Goal: Task Accomplishment & Management: Manage account settings

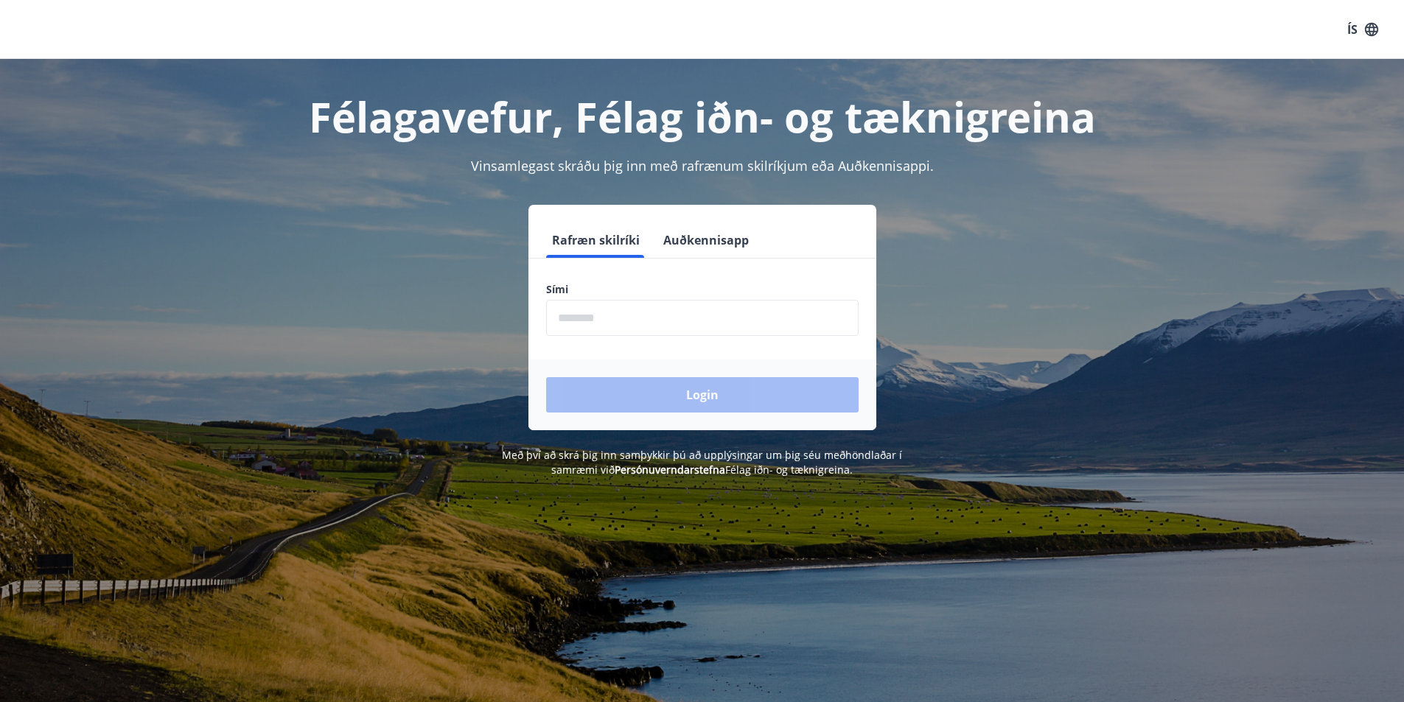
click at [712, 237] on button "Auðkennisapp" at bounding box center [705, 240] width 97 height 35
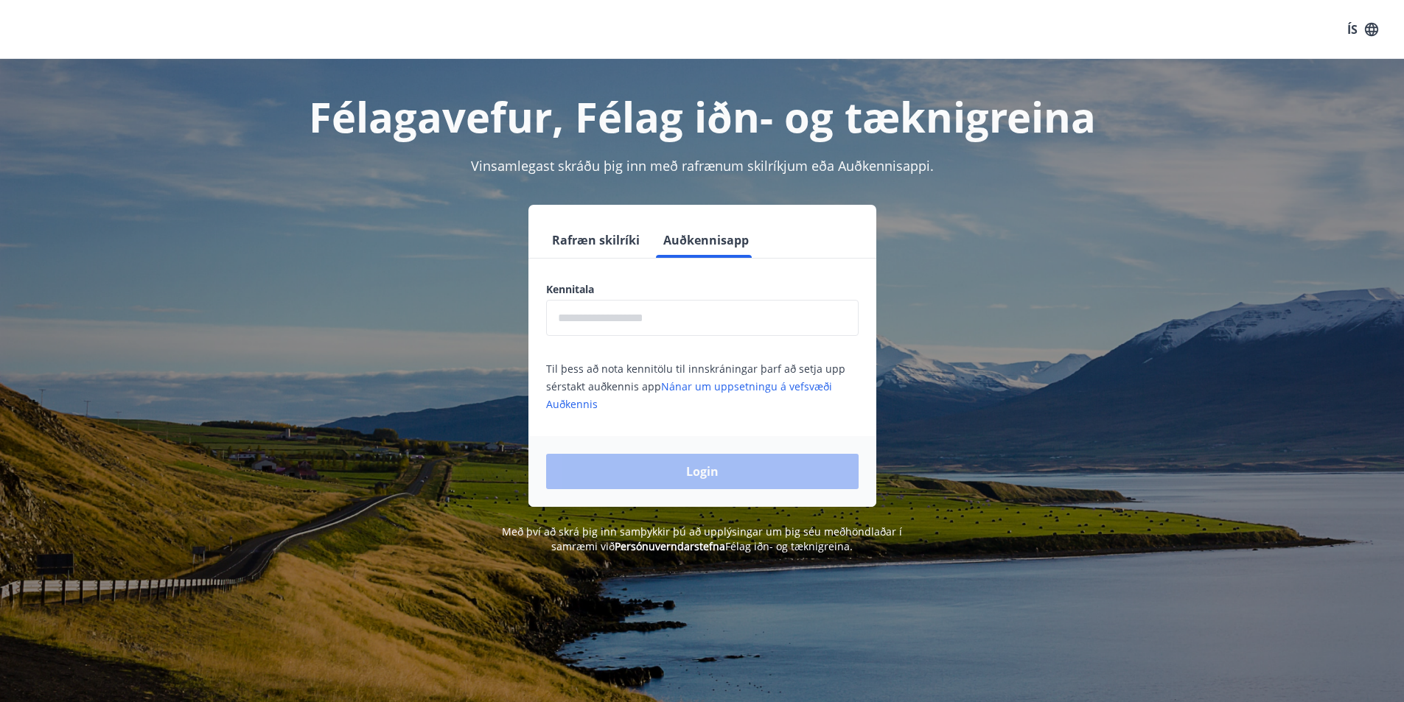
click at [624, 324] on input "text" at bounding box center [702, 318] width 312 height 36
type input "**********"
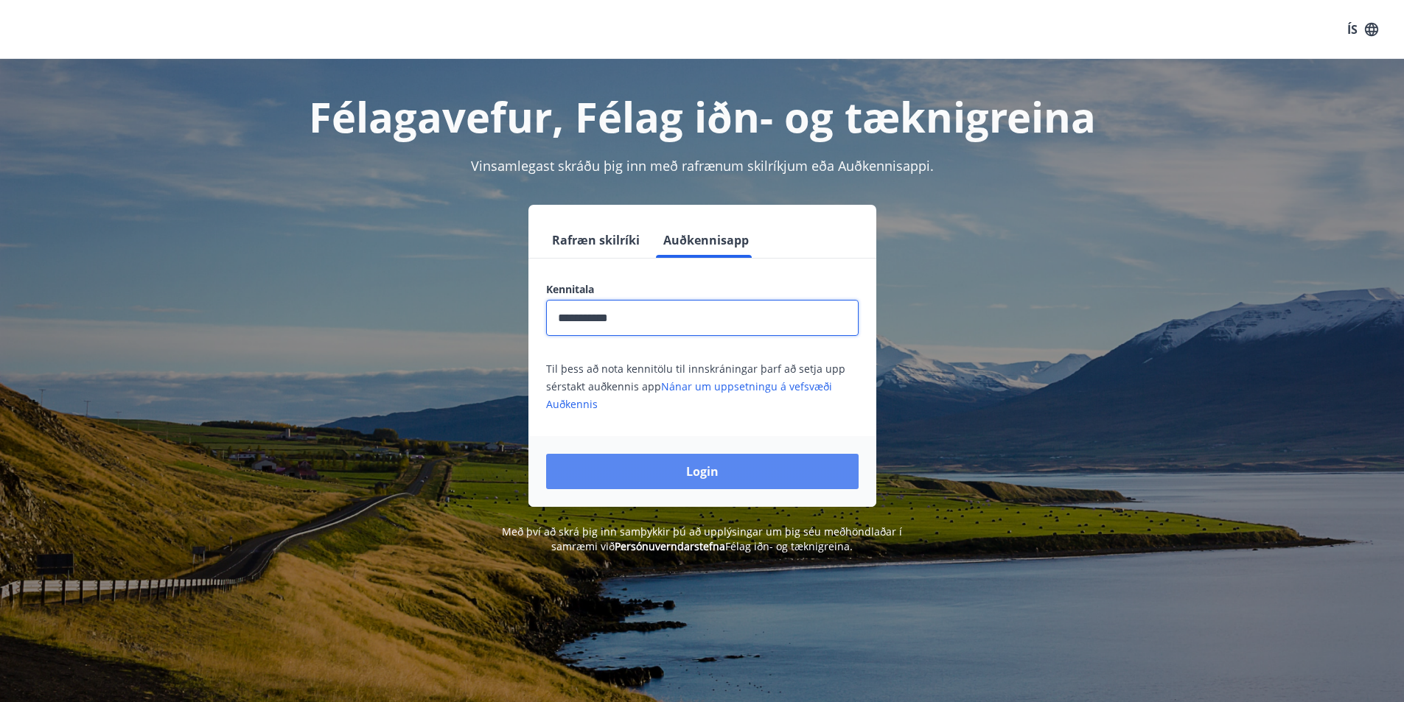
click at [719, 473] on button "Login" at bounding box center [702, 471] width 312 height 35
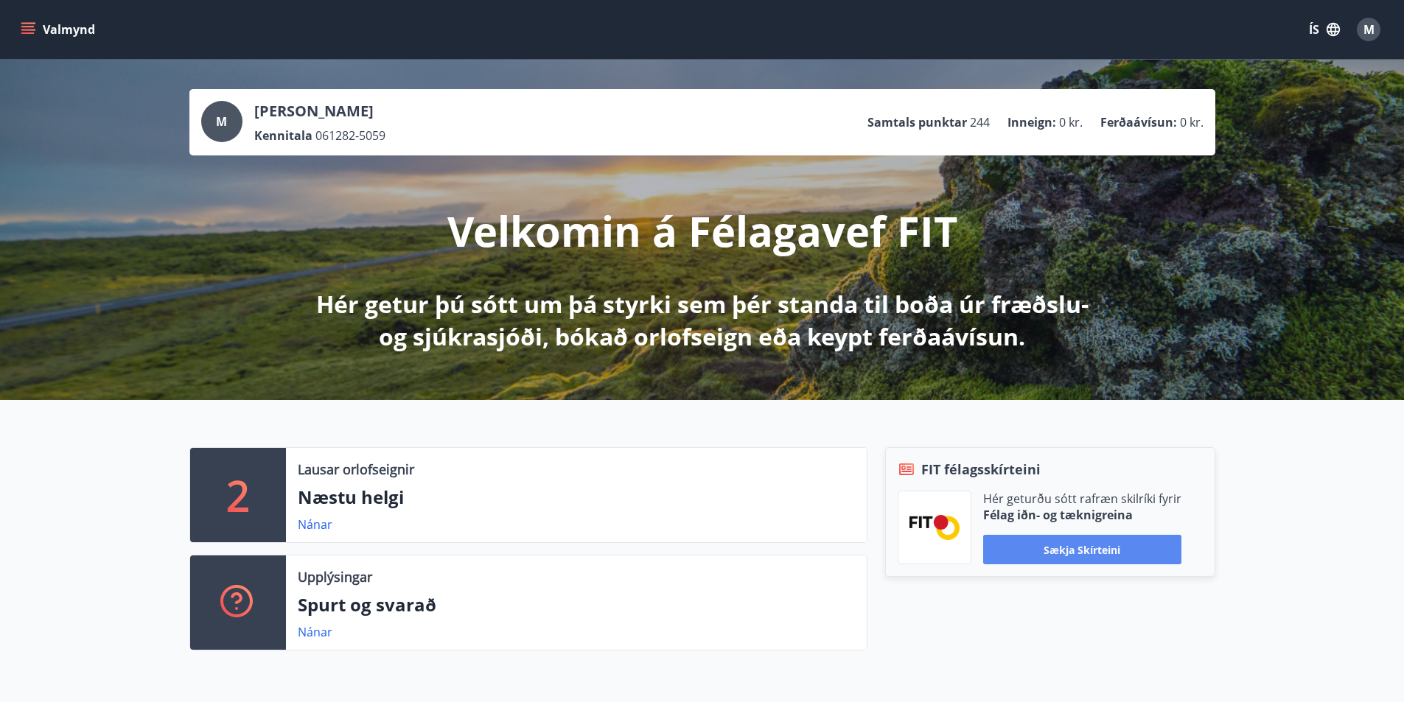
click at [1095, 555] on button "Sækja skírteini" at bounding box center [1082, 549] width 198 height 29
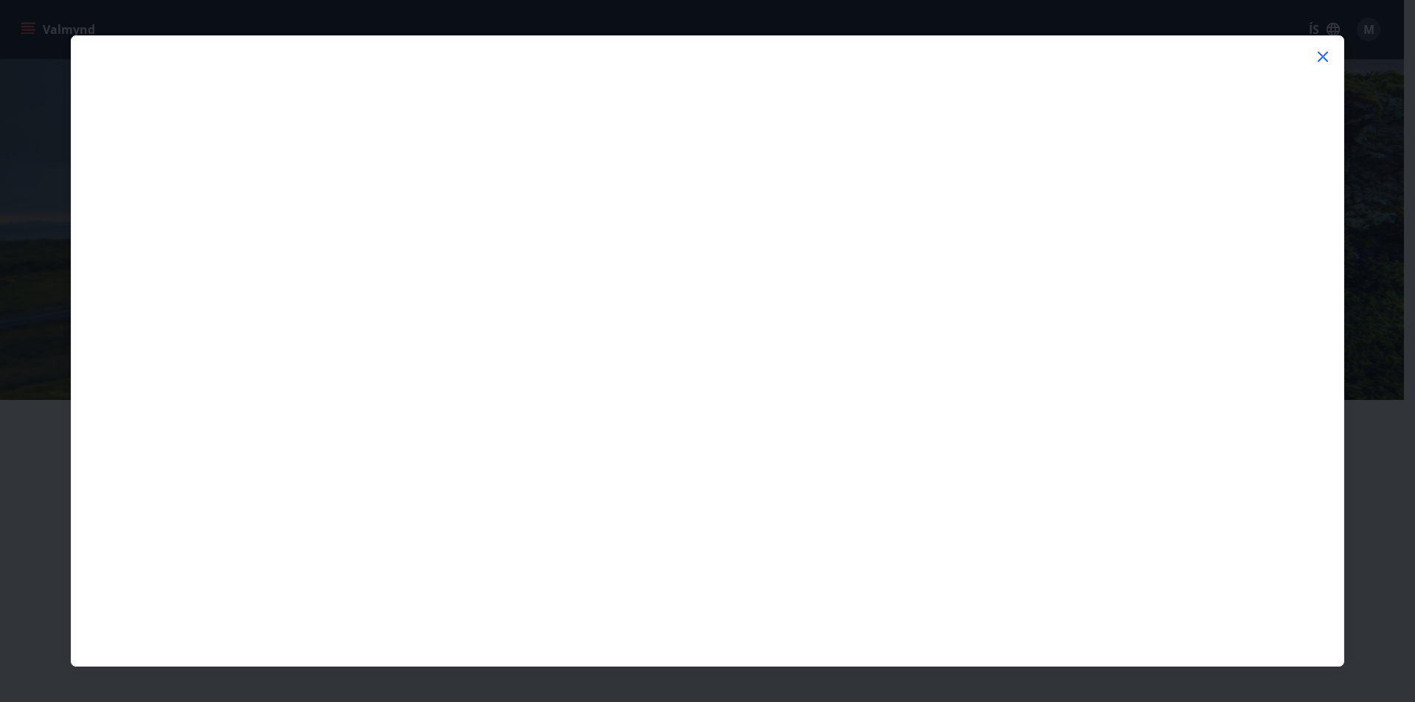
click at [1324, 54] on icon at bounding box center [1323, 57] width 18 height 18
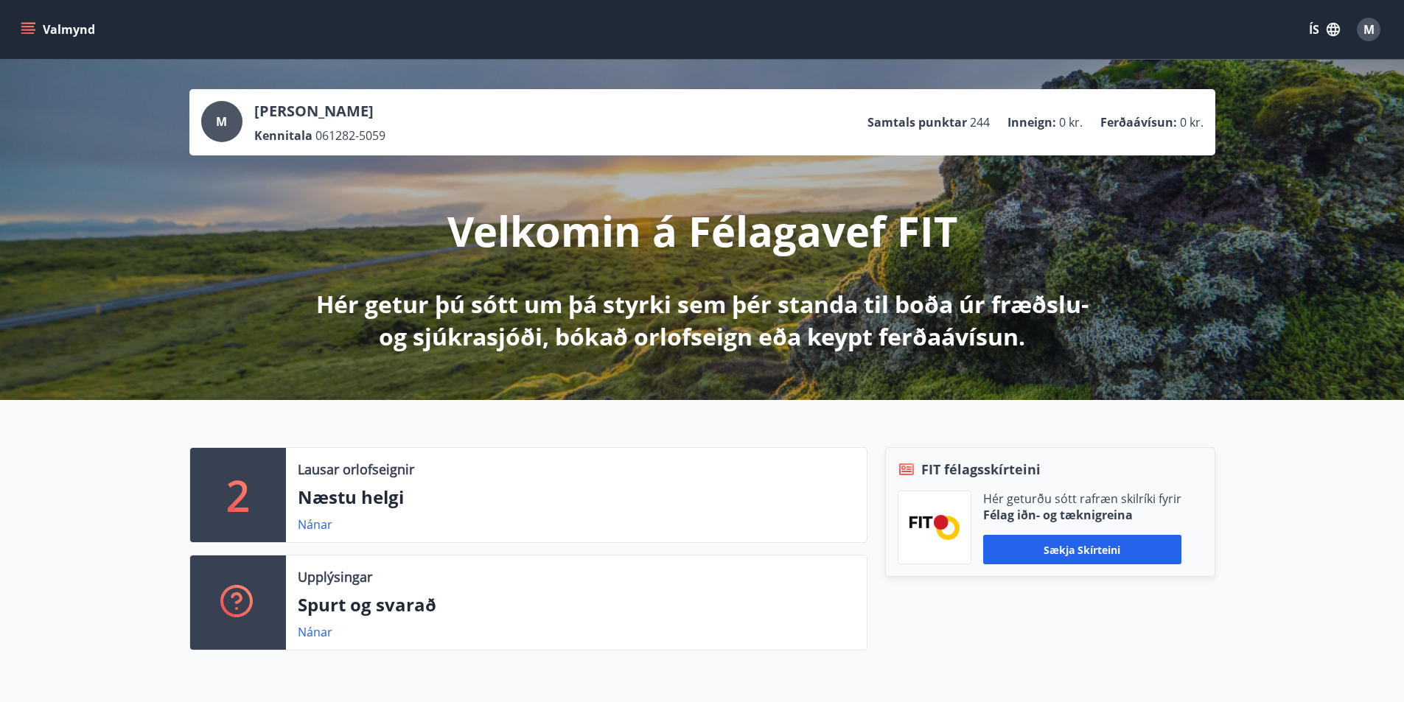
click at [1363, 26] on span "M" at bounding box center [1368, 29] width 11 height 16
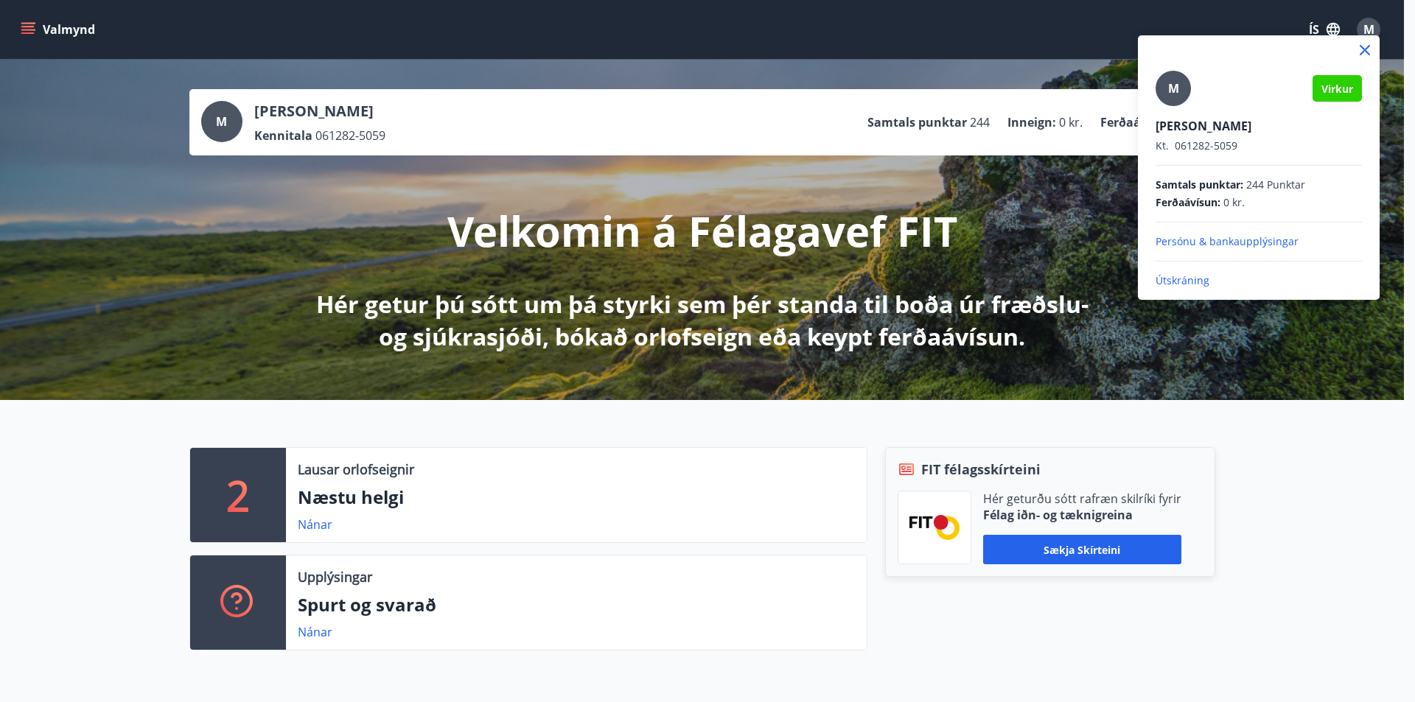
click at [1221, 241] on p "Persónu & bankaupplýsingar" at bounding box center [1259, 241] width 206 height 15
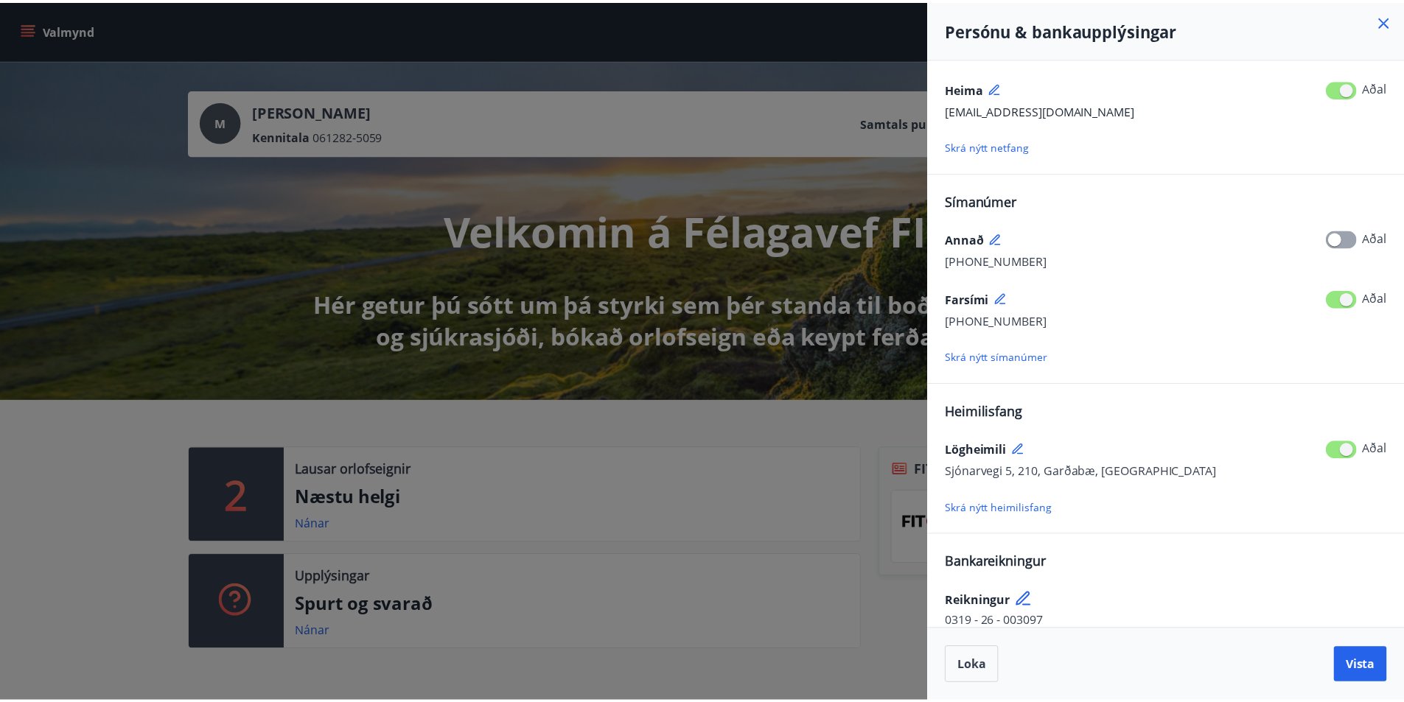
scroll to position [55, 0]
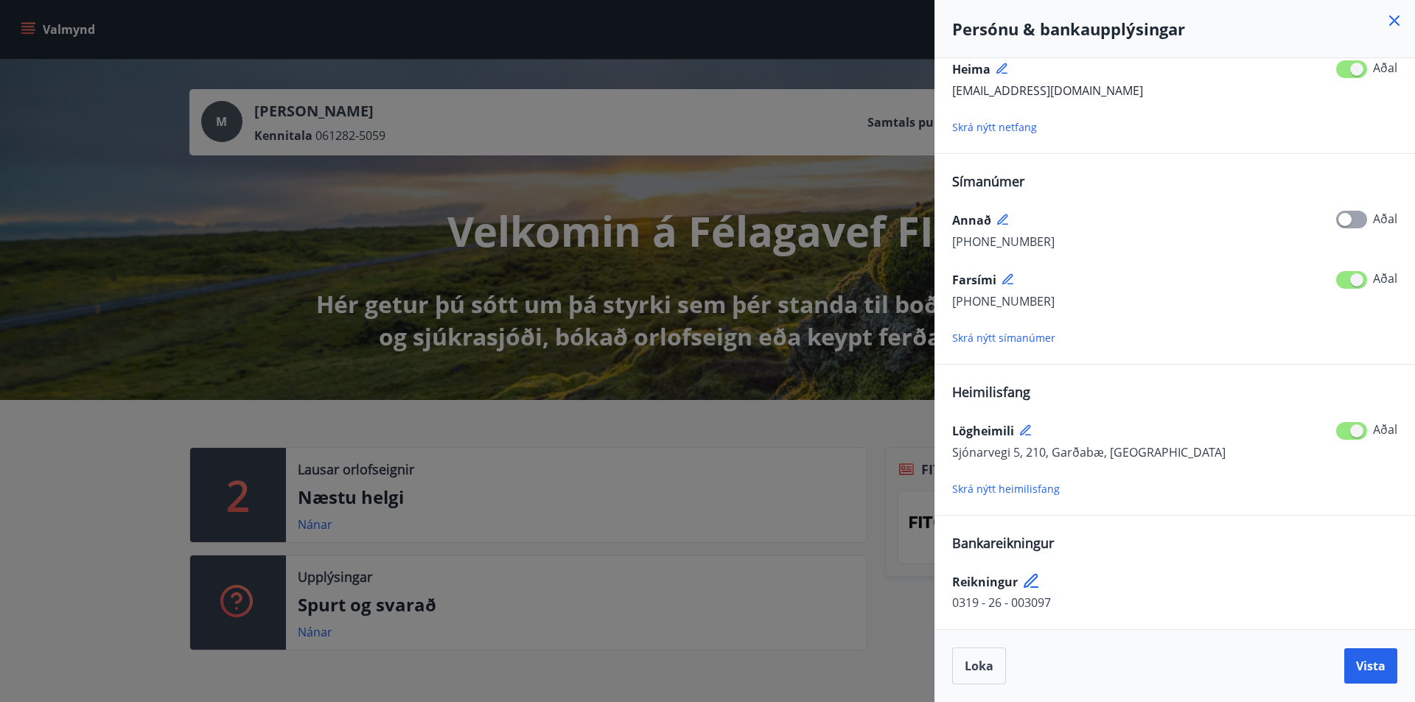
click at [52, 524] on div at bounding box center [707, 351] width 1415 height 702
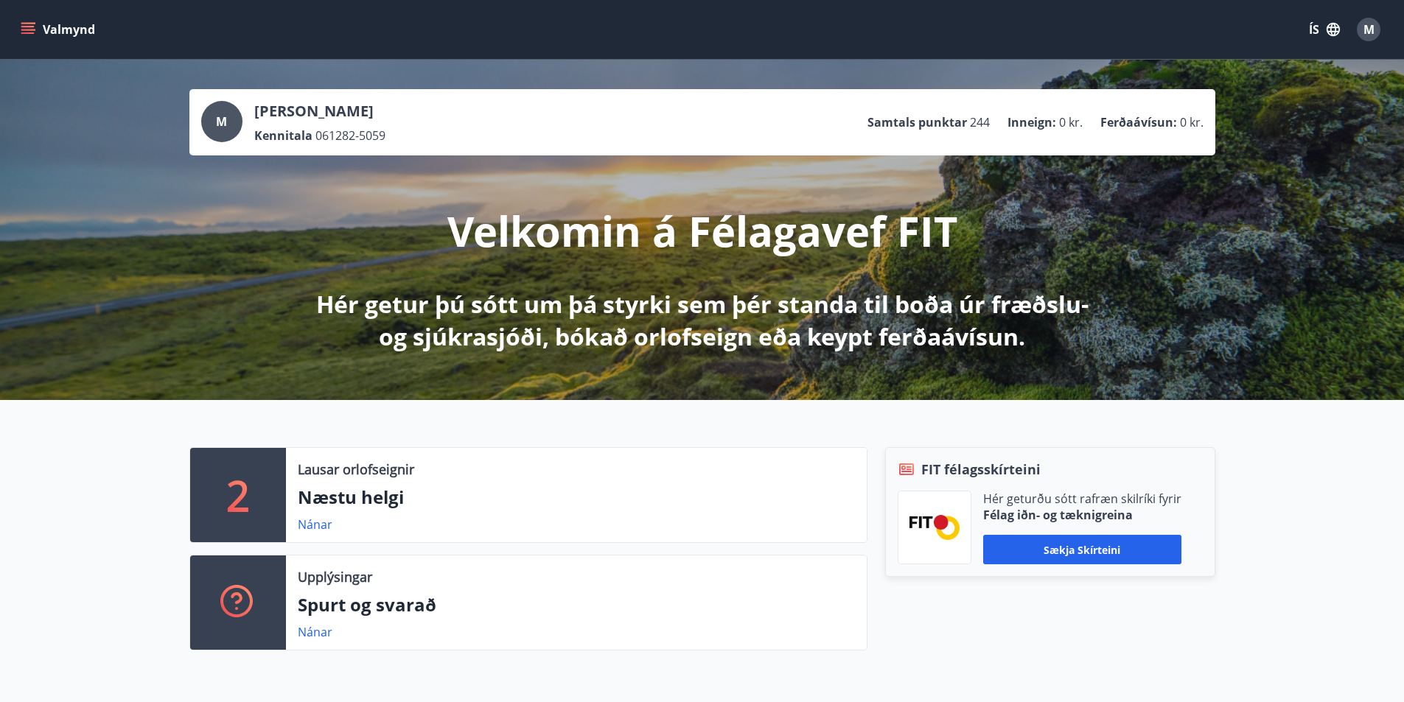
click at [23, 29] on icon "menu" at bounding box center [29, 29] width 16 height 1
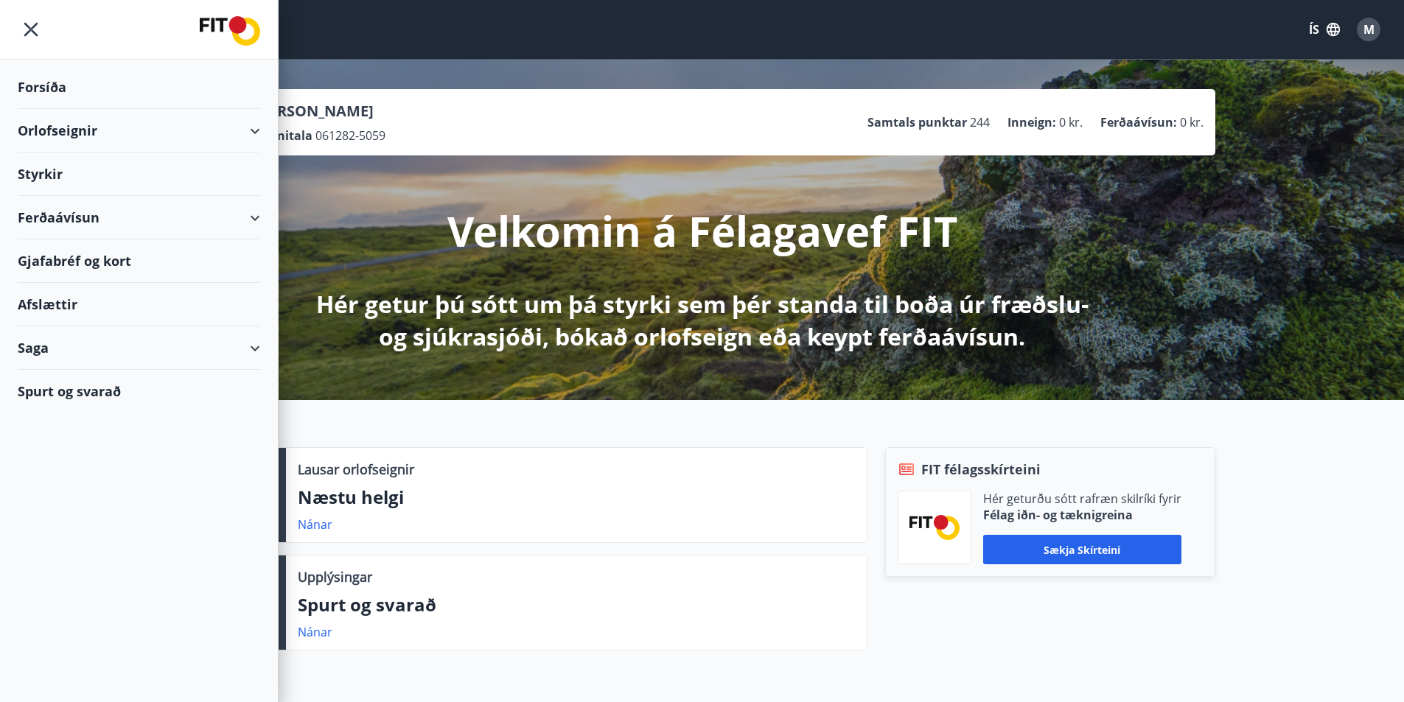
click at [55, 88] on div "Forsíða" at bounding box center [139, 87] width 242 height 43
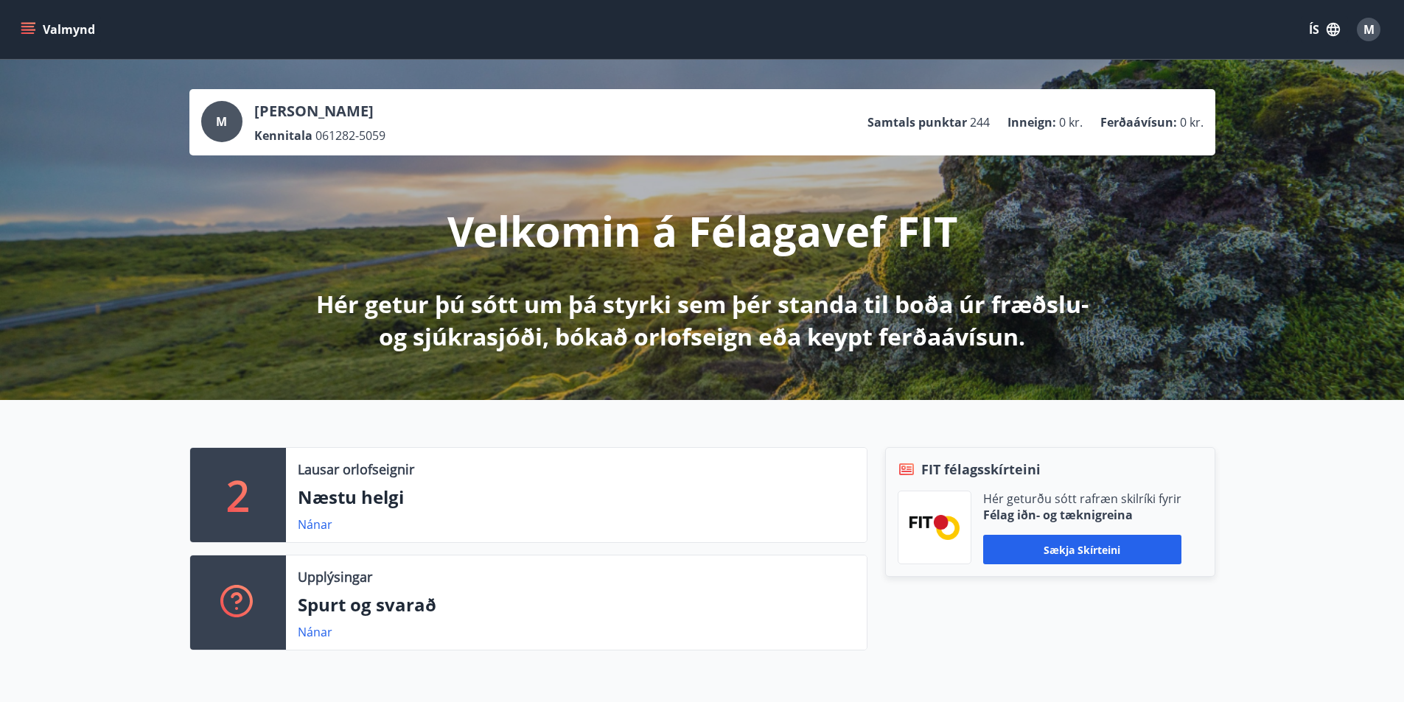
click at [1377, 27] on div "M" at bounding box center [1369, 30] width 24 height 24
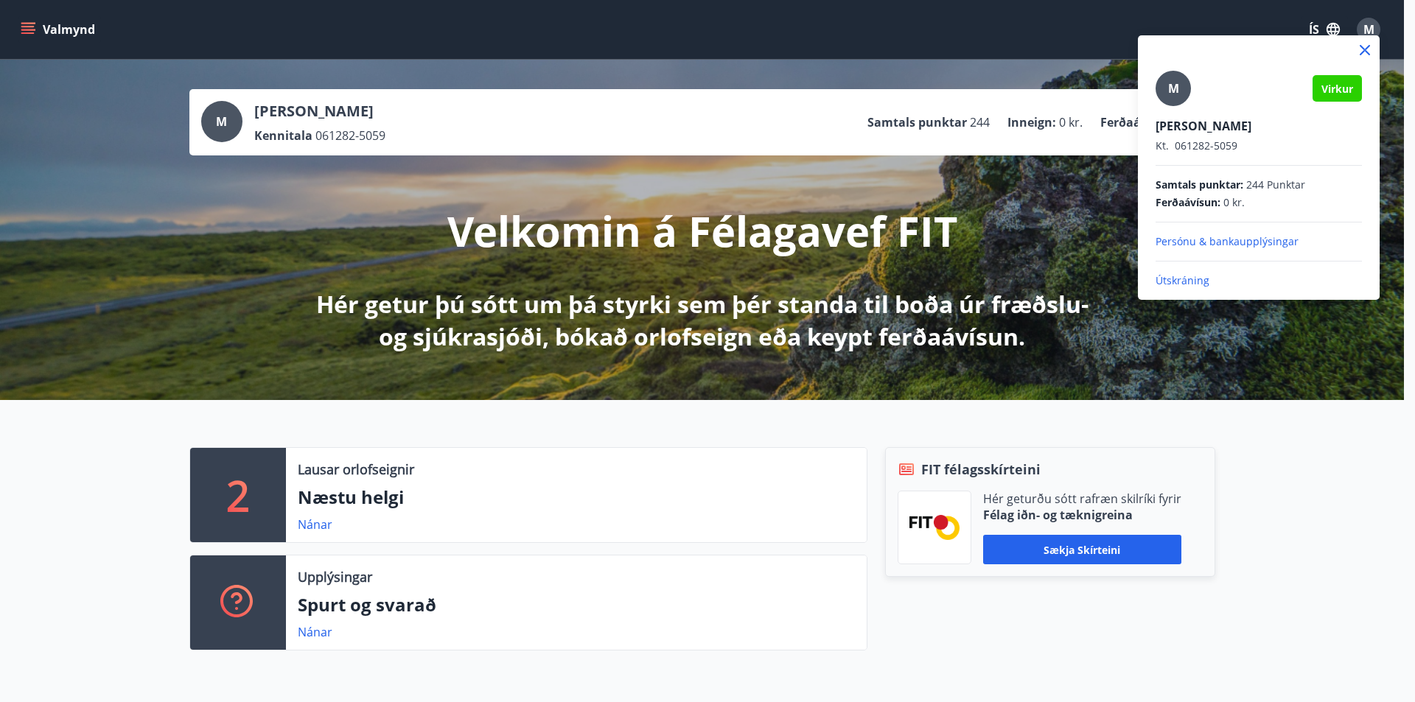
click at [1200, 284] on p "Útskráning" at bounding box center [1259, 280] width 206 height 15
